Goal: Task Accomplishment & Management: Manage account settings

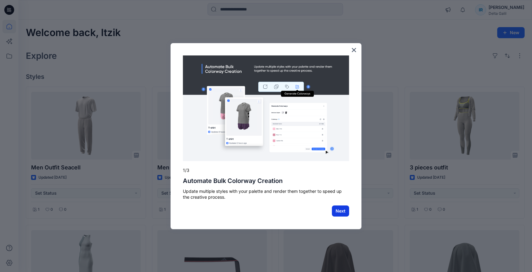
click at [339, 211] on button "Next" at bounding box center [340, 210] width 17 height 11
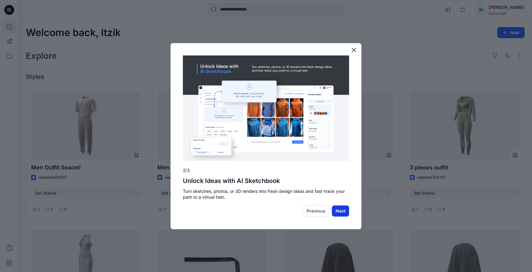
click at [340, 211] on button "Next" at bounding box center [340, 210] width 17 height 11
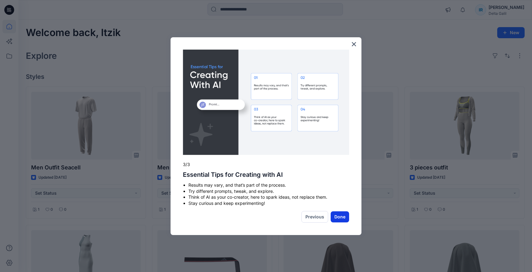
click at [340, 216] on button "Done" at bounding box center [340, 216] width 18 height 11
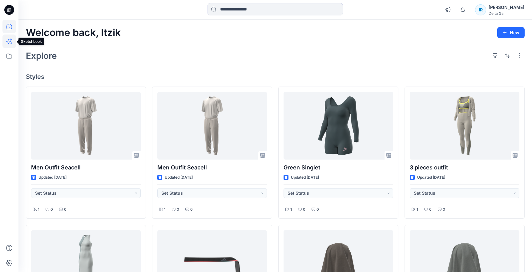
click at [8, 42] on icon at bounding box center [8, 41] width 5 height 5
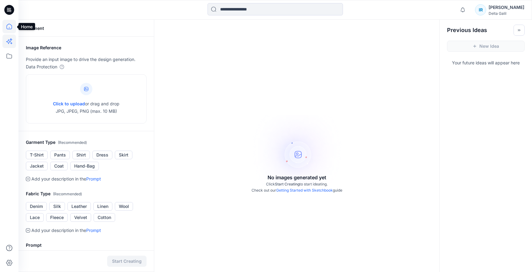
click at [8, 26] on icon at bounding box center [9, 27] width 14 height 14
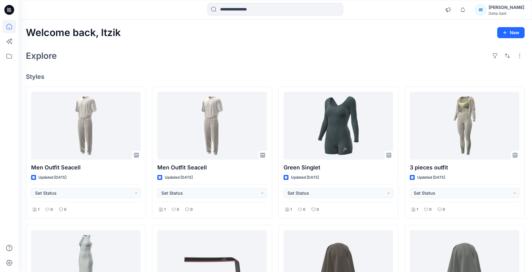
click at [504, 14] on div "Delta Galil" at bounding box center [507, 13] width 36 height 5
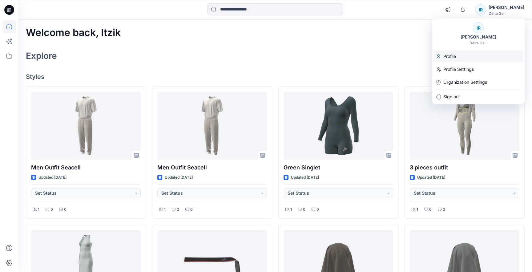
click at [448, 56] on p "Profile" at bounding box center [449, 56] width 13 height 12
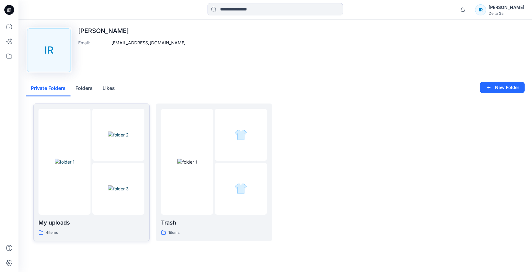
click at [109, 138] on img at bounding box center [118, 134] width 21 height 6
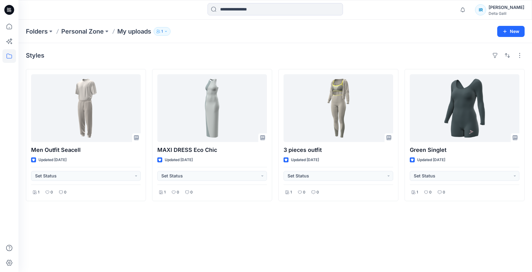
click at [512, 14] on div "Delta Galil" at bounding box center [507, 13] width 36 height 5
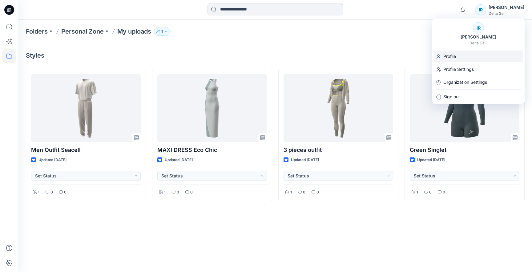
click at [456, 59] on p "Profile" at bounding box center [449, 56] width 13 height 12
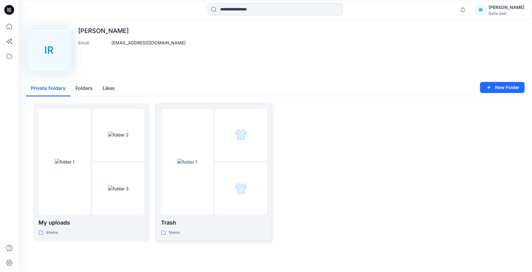
click at [224, 164] on div at bounding box center [241, 189] width 52 height 52
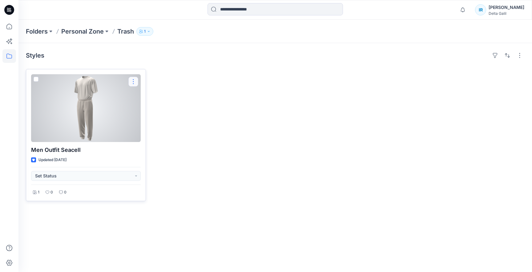
click at [135, 81] on button "button" at bounding box center [133, 82] width 10 height 10
click at [142, 98] on p "Edit" at bounding box center [145, 96] width 8 height 6
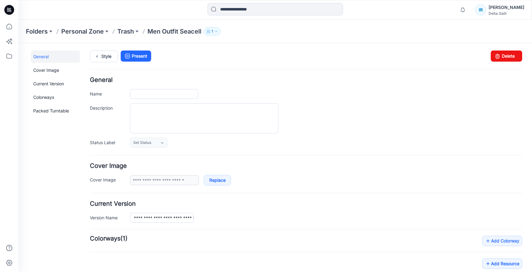
type input "**********"
type input "********"
type input "**********"
click at [509, 55] on link "Delete" at bounding box center [506, 55] width 31 height 11
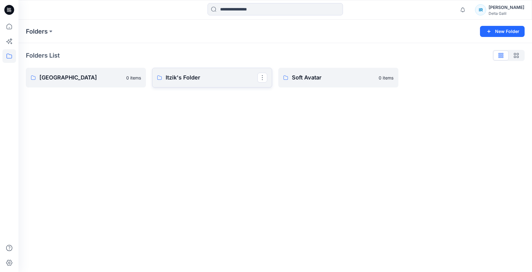
click at [208, 78] on p "Itzik's Folder" at bounding box center [212, 77] width 92 height 9
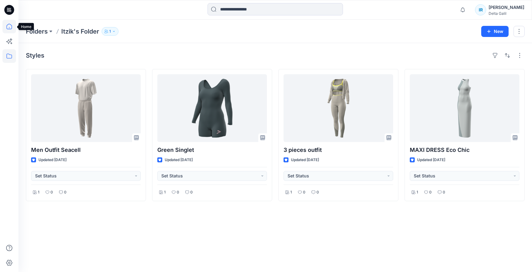
click at [10, 26] on icon at bounding box center [9, 27] width 14 height 14
